Goal: Transaction & Acquisition: Purchase product/service

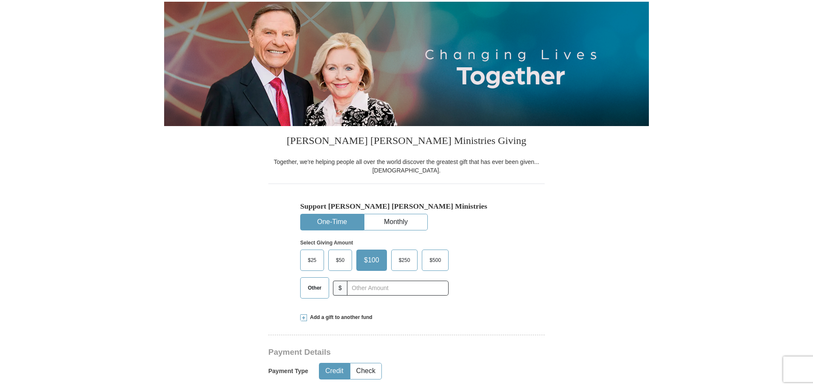
scroll to position [89, 0]
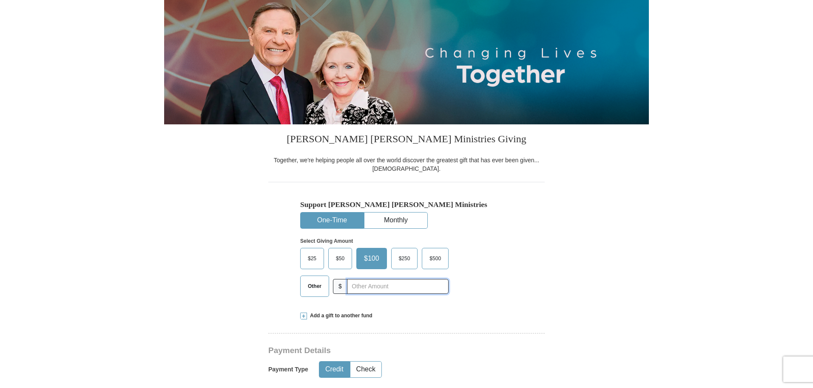
click at [372, 285] on input "text" at bounding box center [398, 286] width 102 height 15
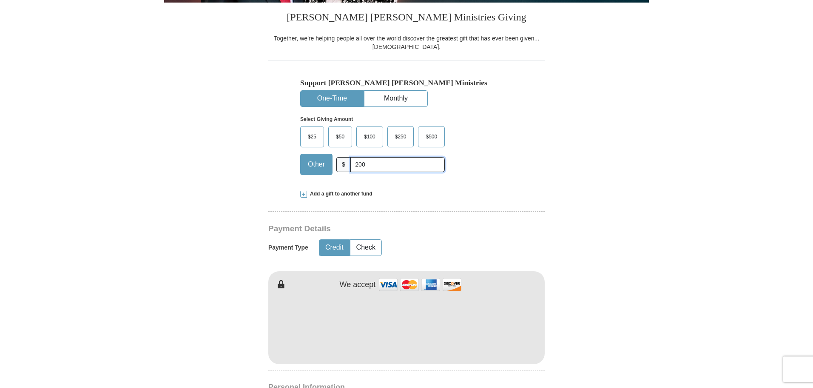
scroll to position [234, 0]
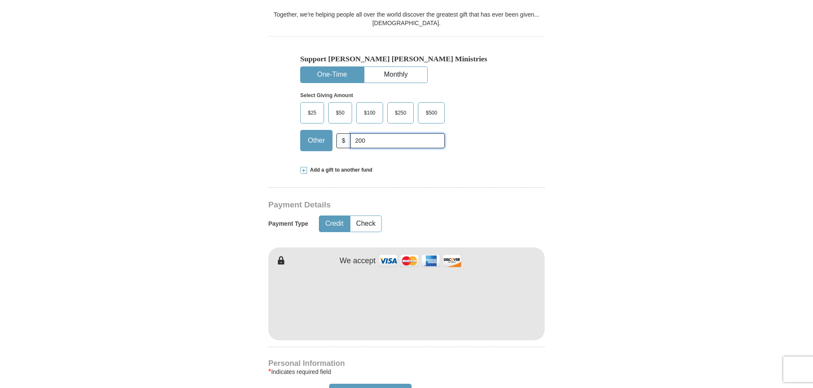
type input "200"
click at [336, 227] on button "Credit" at bounding box center [334, 224] width 30 height 16
type input "[PERSON_NAME]"
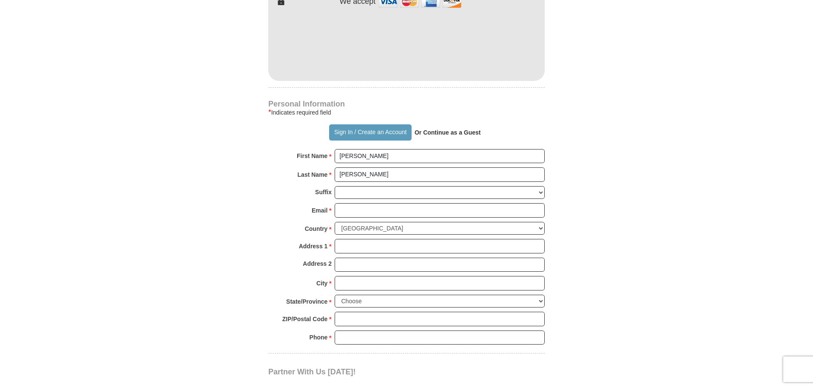
scroll to position [511, 0]
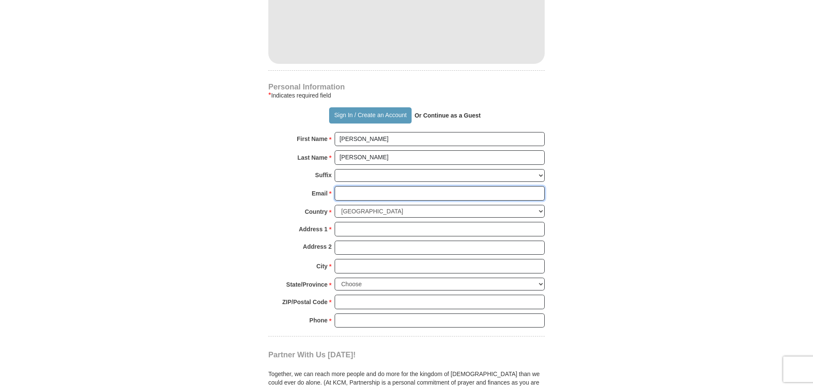
click at [366, 194] on input "Email *" at bounding box center [440, 193] width 210 height 14
type input "[EMAIL_ADDRESS][DOMAIN_NAME]"
type input "[STREET_ADDRESS]"
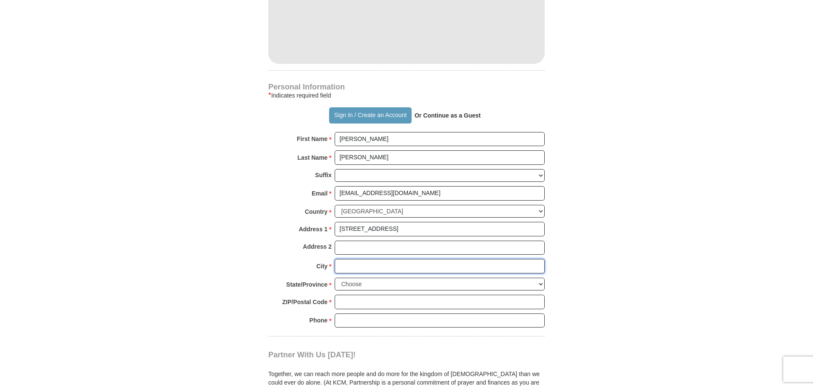
type input "[PERSON_NAME]"
select select "CO"
type input "80134"
type input "3036190414"
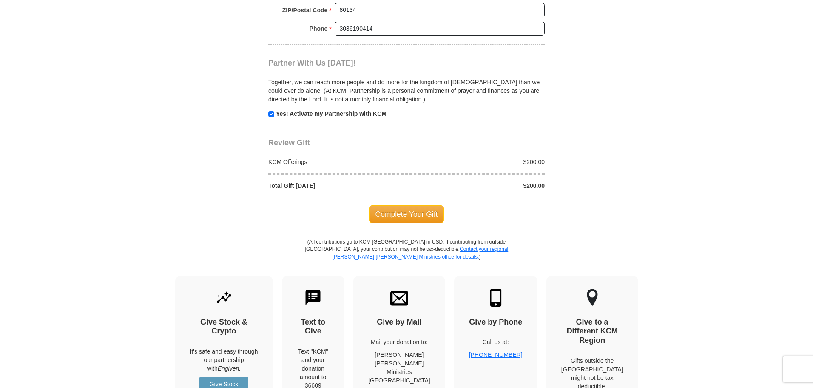
scroll to position [805, 0]
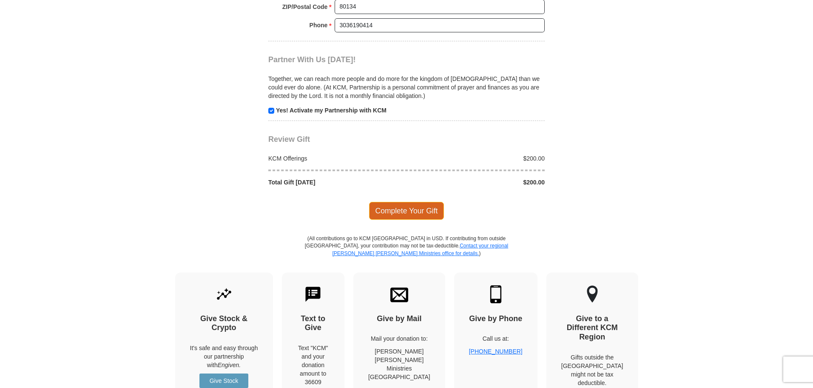
click at [414, 213] on span "Complete Your Gift" at bounding box center [406, 211] width 75 height 18
